Goal: Transaction & Acquisition: Purchase product/service

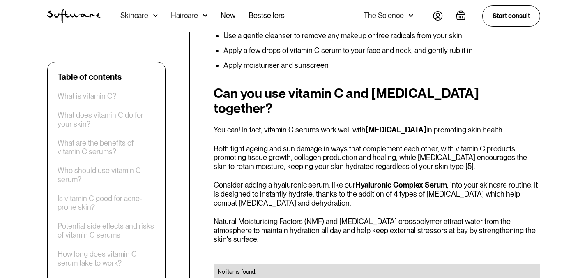
scroll to position [2063, 0]
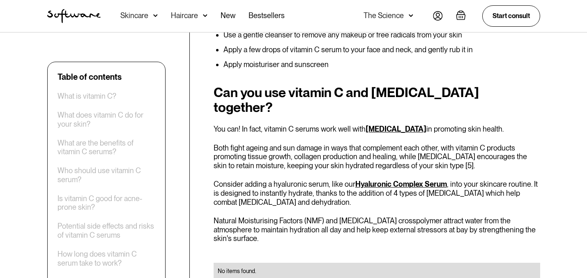
click at [435, 180] on link "Hyaluronic Complex Serum" at bounding box center [402, 184] width 92 height 9
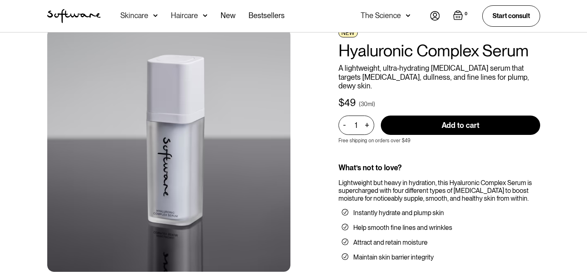
scroll to position [32, 0]
